Goal: Find specific page/section

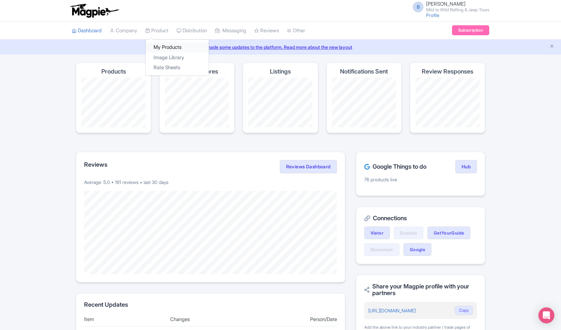
click at [166, 47] on link "My Products" at bounding box center [177, 47] width 63 height 10
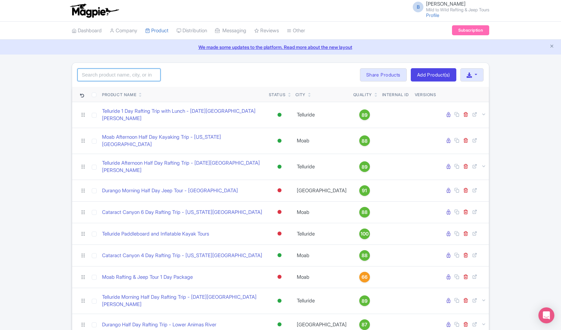
click at [125, 75] on input "search" at bounding box center [118, 74] width 83 height 13
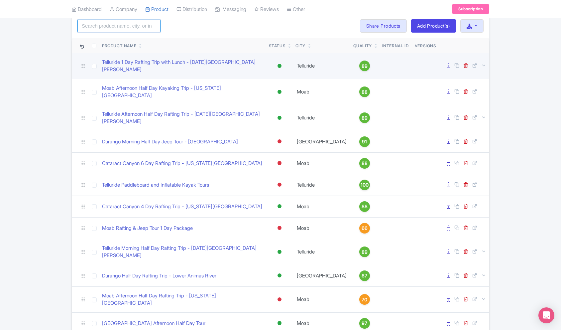
scroll to position [54, 0]
